Goal: Find specific page/section: Find specific page/section

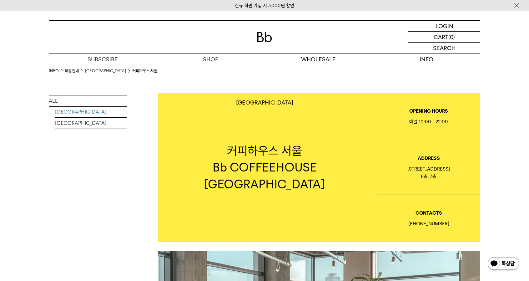
drag, startPoint x: 47, startPoint y: 160, endPoint x: 58, endPoint y: 110, distance: 50.7
